Goal: Book appointment/travel/reservation

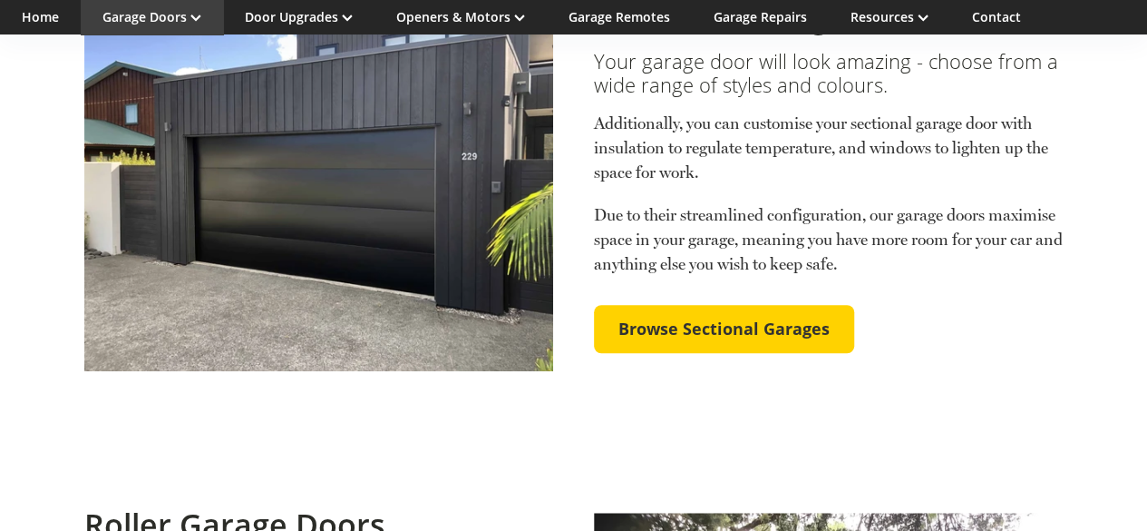
scroll to position [635, 0]
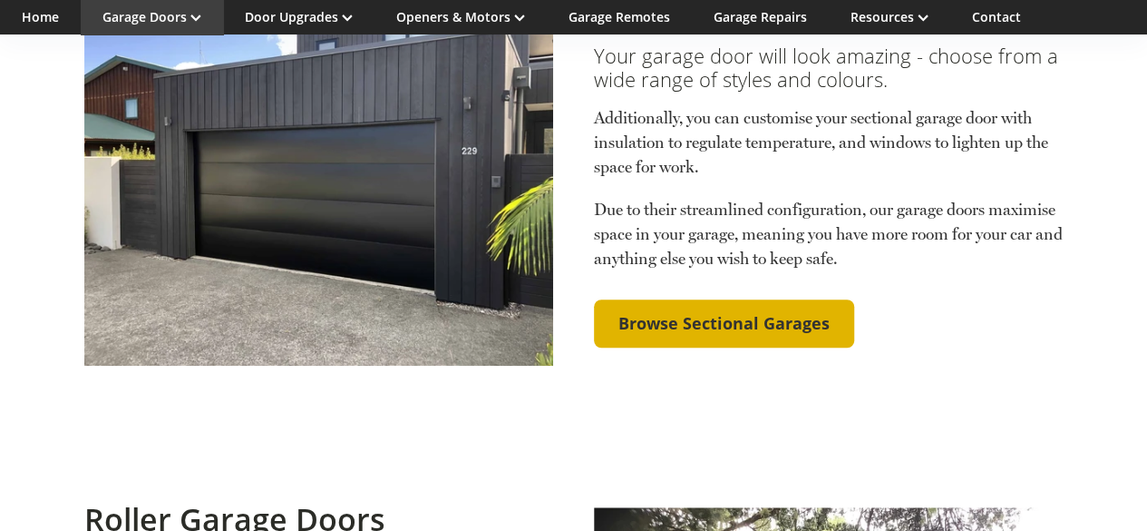
click at [747, 314] on span "Browse Sectional Garages" at bounding box center [724, 324] width 211 height 20
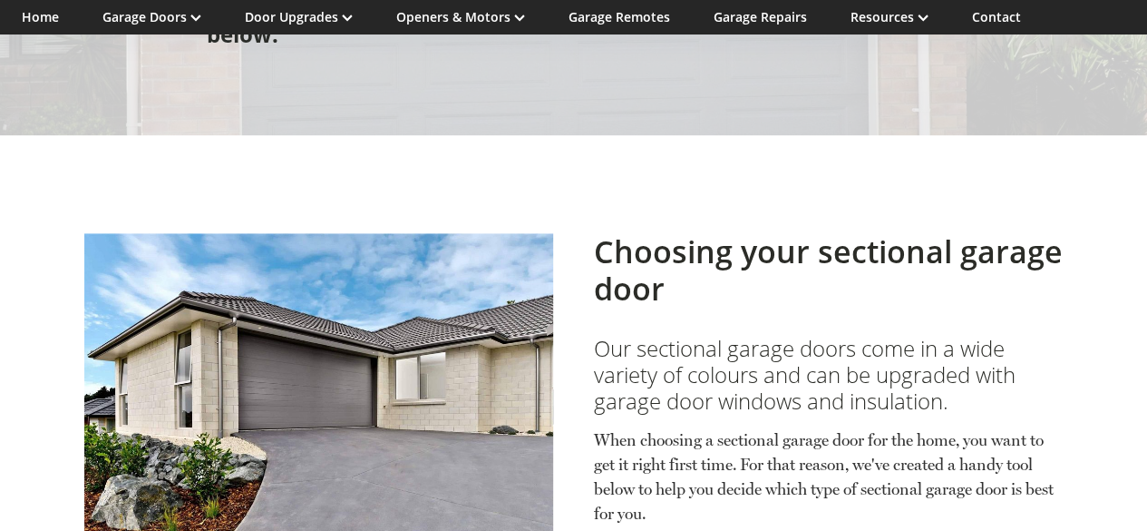
scroll to position [185, 0]
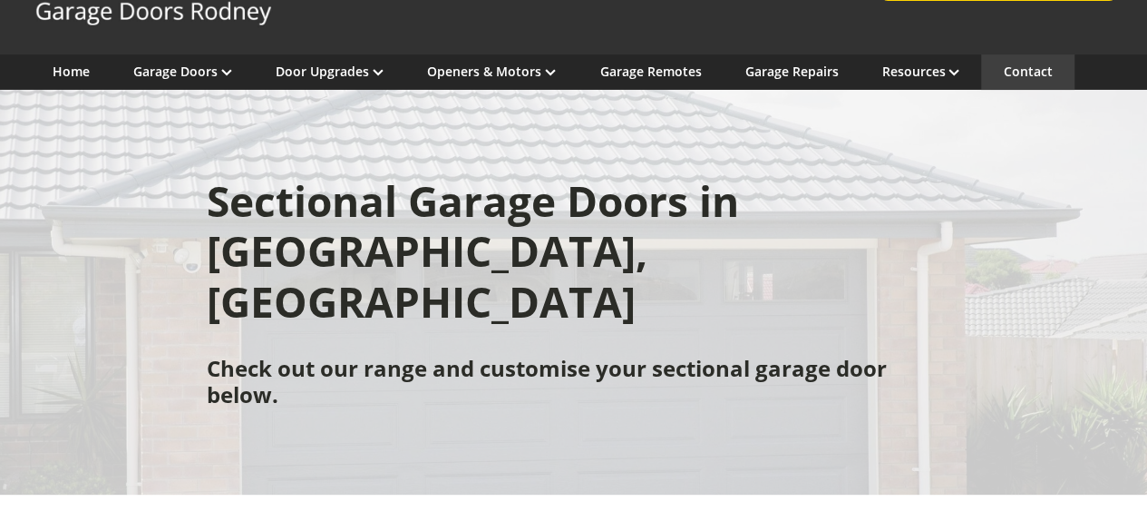
scroll to position [94, 0]
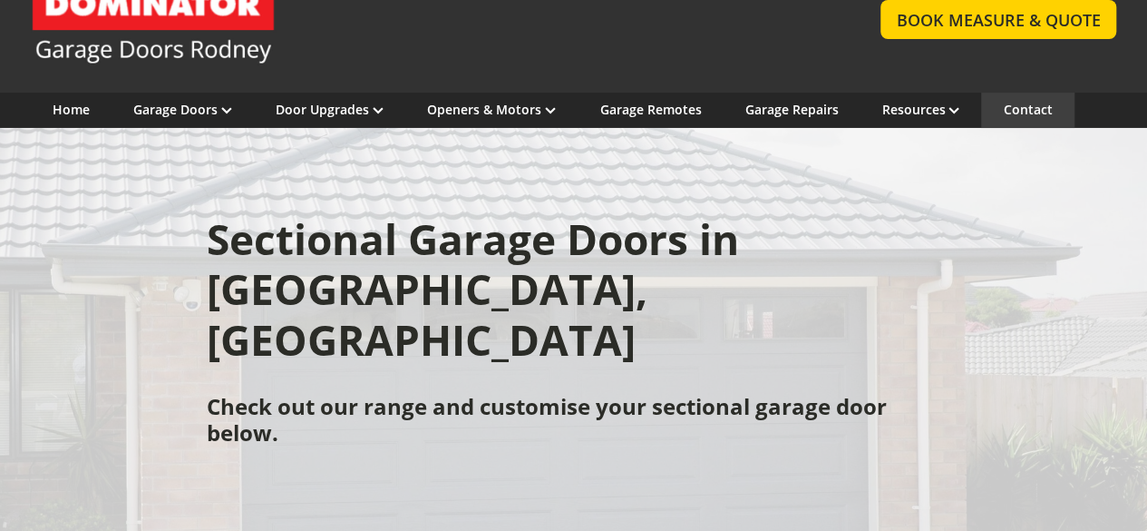
click at [1027, 101] on link "Contact" at bounding box center [1027, 109] width 49 height 17
